Goal: Task Accomplishment & Management: Manage account settings

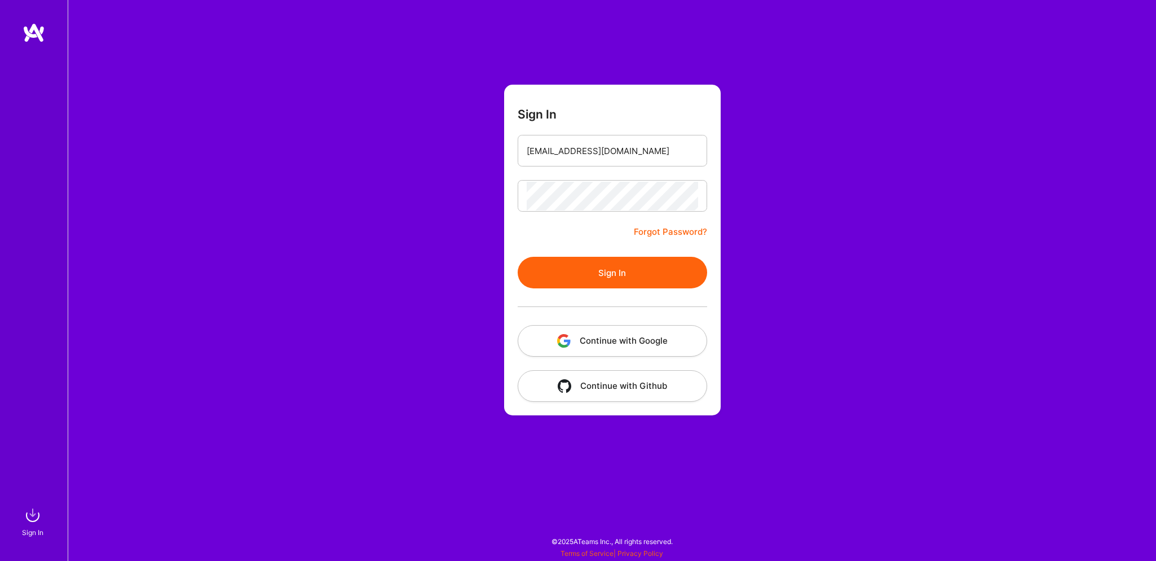
click at [616, 267] on button "Sign In" at bounding box center [612, 273] width 189 height 32
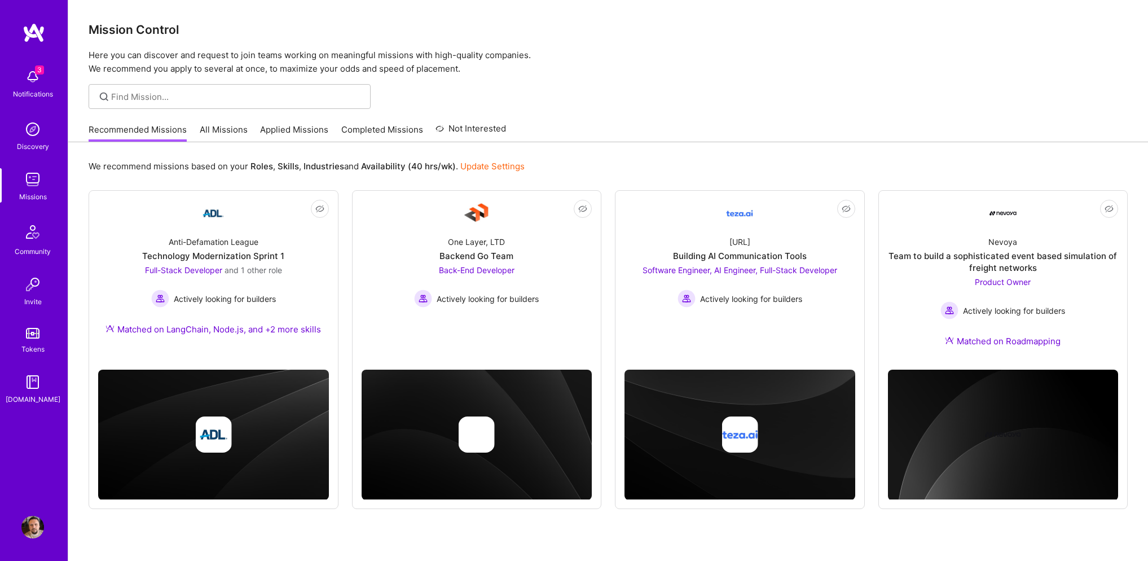
click at [32, 71] on img at bounding box center [32, 76] width 23 height 23
click at [41, 75] on div "3 Notifications Discovery Missions Community Invite Tokens [DOMAIN_NAME]" at bounding box center [34, 234] width 68 height 342
click at [304, 125] on link "Applied Missions" at bounding box center [294, 133] width 68 height 19
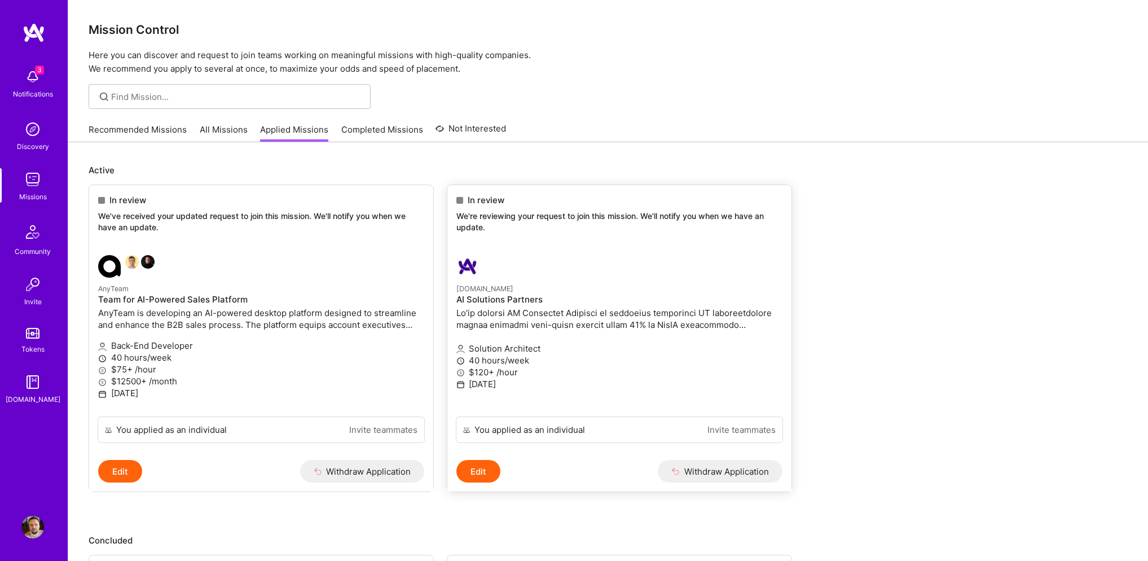
click at [757, 469] on button "Withdraw Application" at bounding box center [720, 471] width 125 height 23
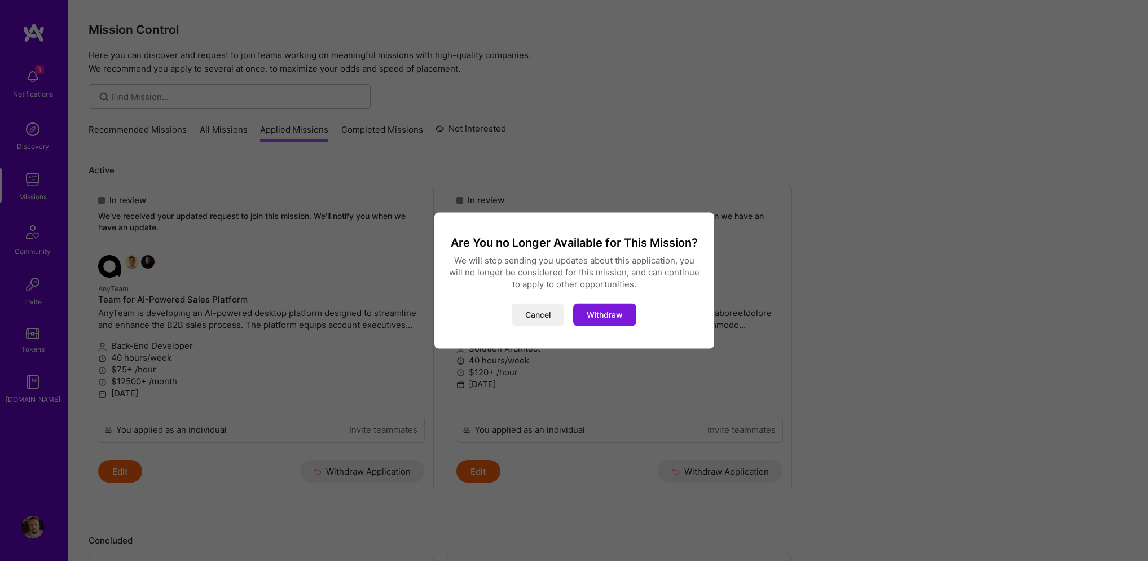
click at [611, 318] on button "Withdraw" at bounding box center [604, 314] width 63 height 23
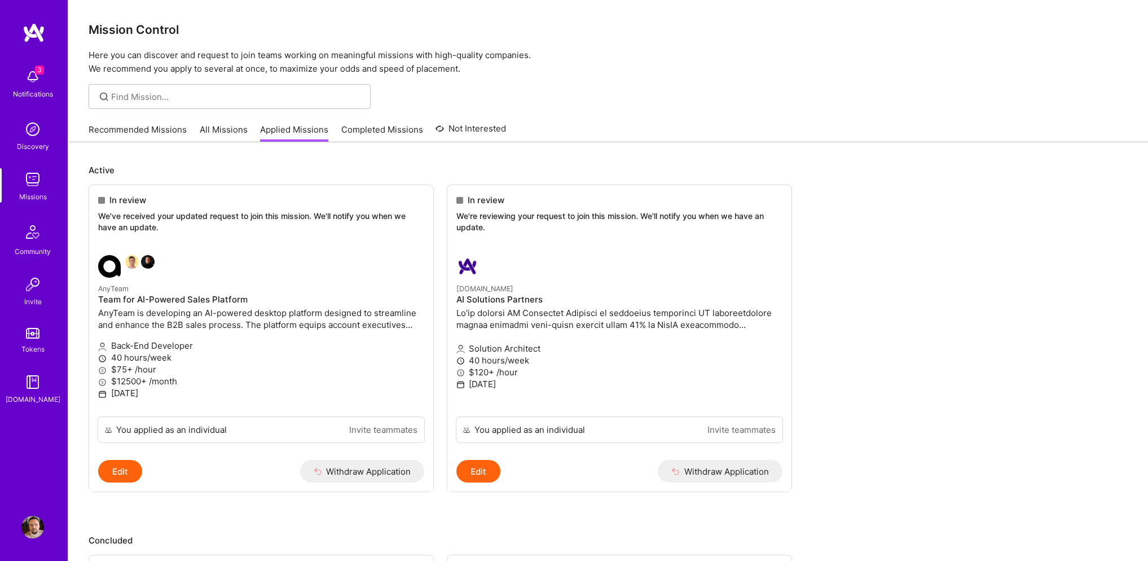
click at [566, 165] on p "Active" at bounding box center [608, 170] width 1039 height 12
click at [28, 92] on div "Notifications" at bounding box center [33, 94] width 40 height 12
click at [297, 140] on link "Applied Missions" at bounding box center [294, 133] width 68 height 19
click at [389, 134] on link "Completed Missions" at bounding box center [382, 133] width 82 height 19
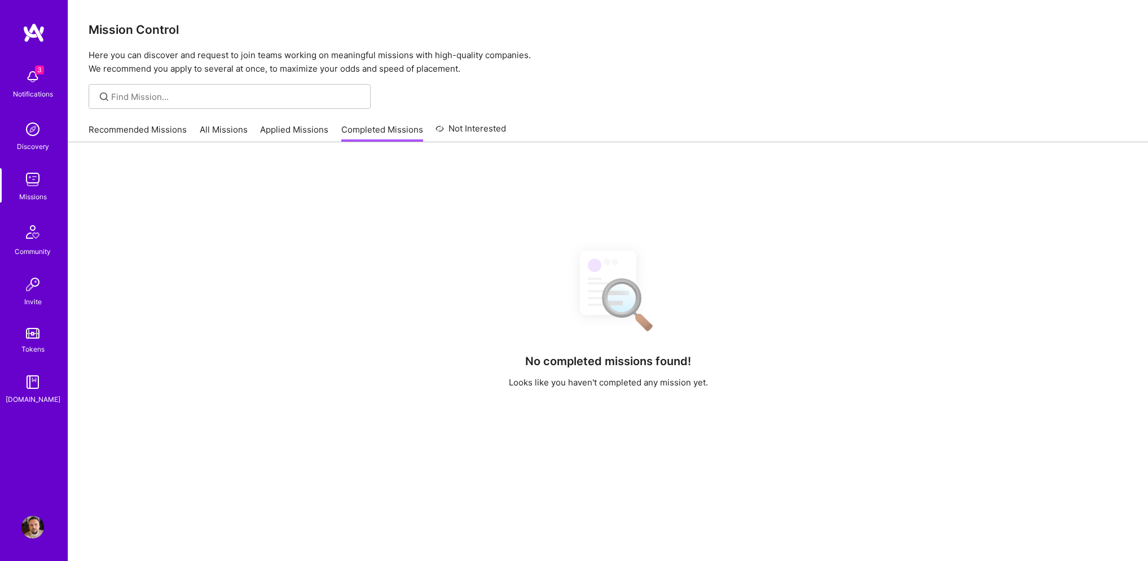
click at [299, 135] on link "Applied Missions" at bounding box center [294, 133] width 68 height 19
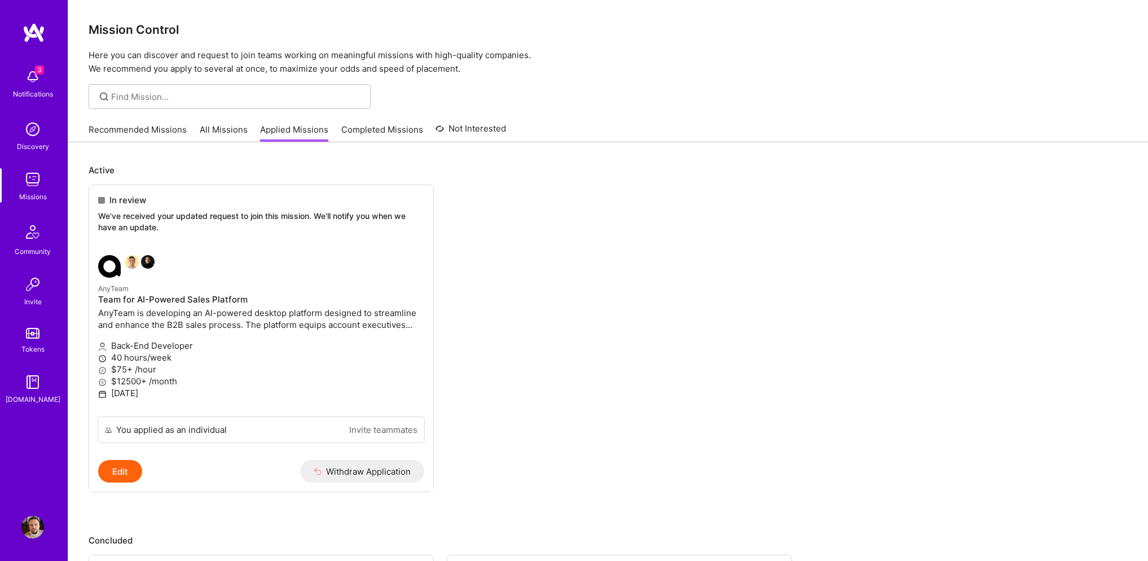
click at [59, 77] on div "3 Notifications" at bounding box center [33, 82] width 70 height 39
drag, startPoint x: 48, startPoint y: 57, endPoint x: 48, endPoint y: 50, distance: 6.8
click at [48, 55] on div "3 Notifications Discovery Missions Community Invite Tokens [DOMAIN_NAME]" at bounding box center [34, 261] width 68 height 477
click at [42, 27] on img at bounding box center [34, 33] width 23 height 20
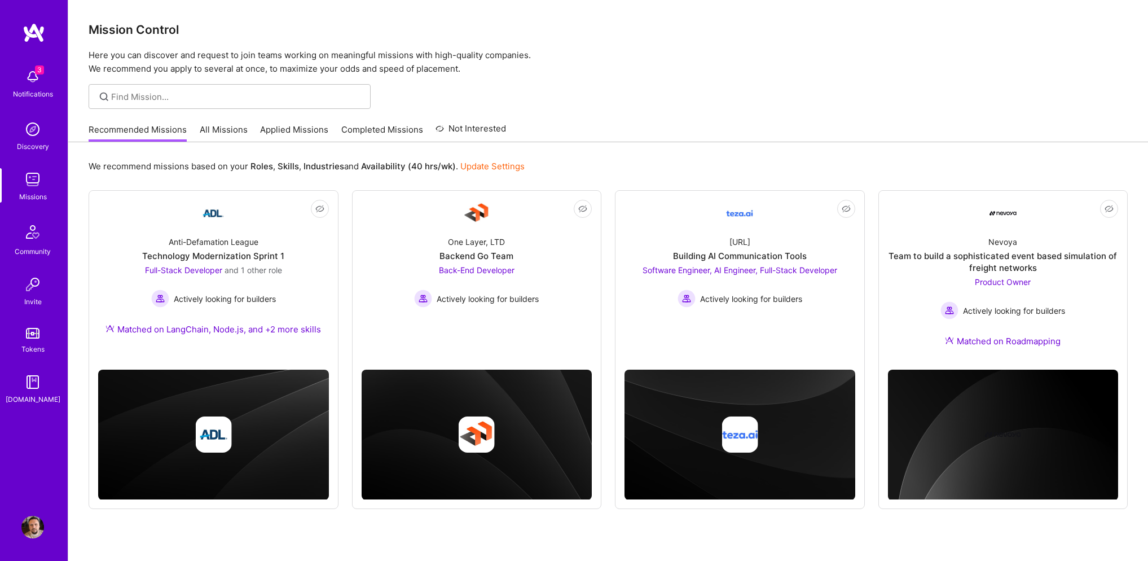
click at [42, 37] on img at bounding box center [34, 33] width 23 height 20
